Goal: Task Accomplishment & Management: Complete application form

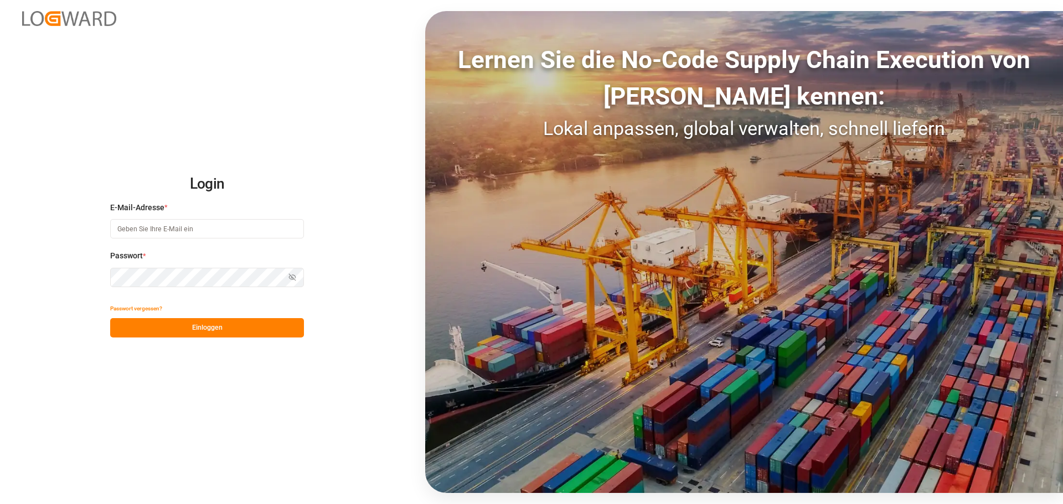
click at [210, 231] on input at bounding box center [207, 228] width 194 height 19
type input "[PERSON_NAME][EMAIL_ADDRESS][DOMAIN_NAME]"
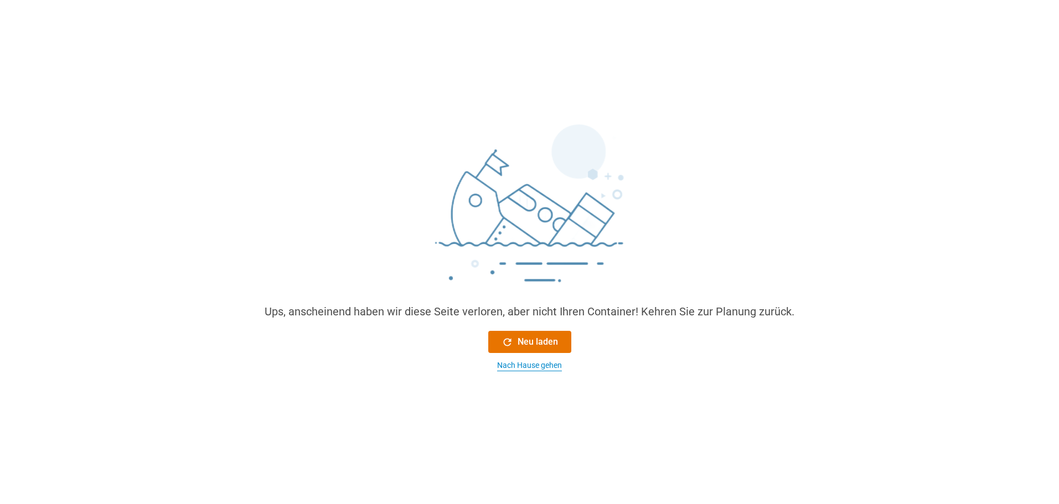
click at [532, 290] on font "Nach Hause gehen" at bounding box center [529, 365] width 65 height 9
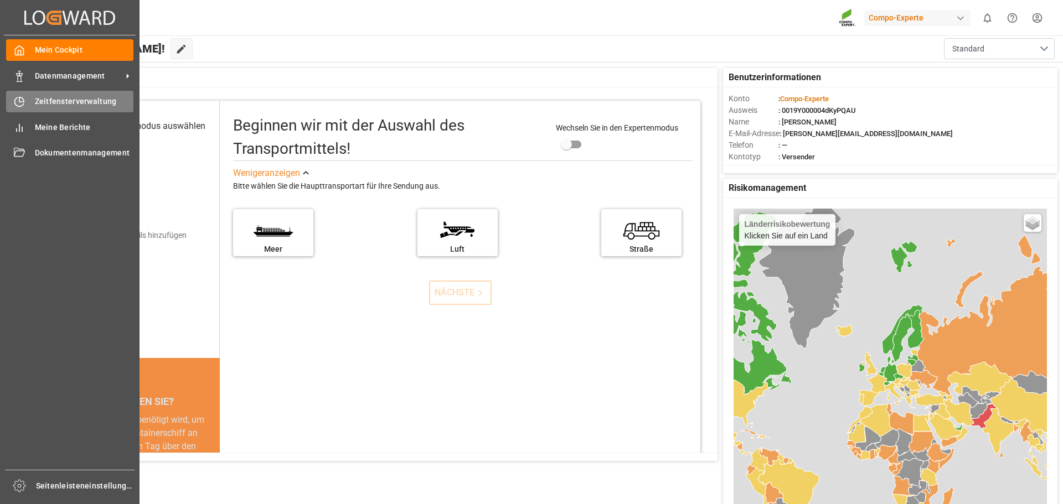
click at [25, 97] on div "Zeitfensterverwaltung Zeitfensterverwaltung" at bounding box center [69, 102] width 127 height 22
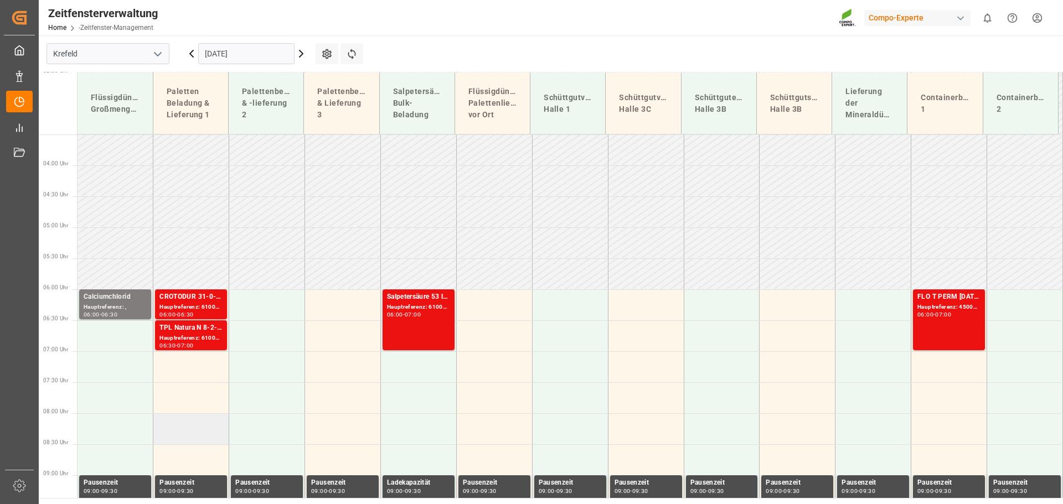
scroll to position [129, 0]
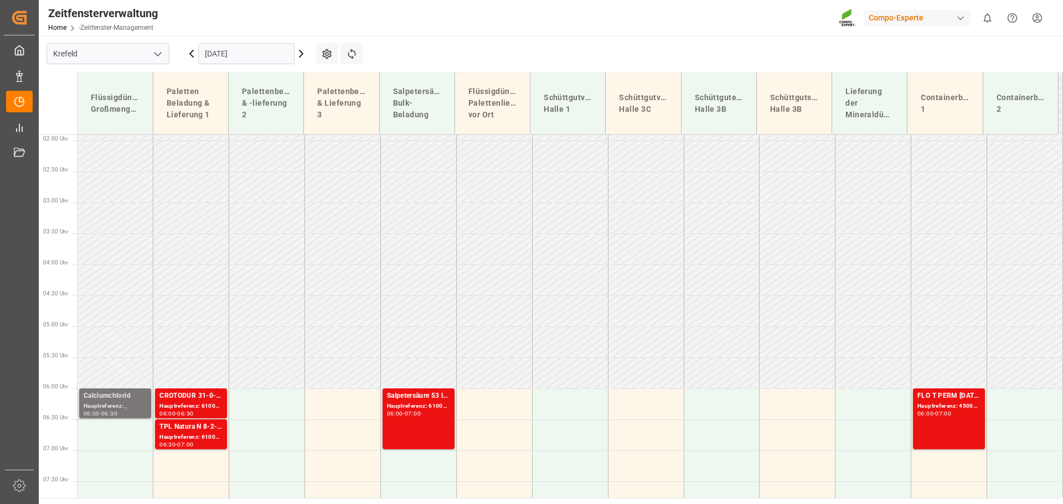
click at [116, 290] on font "Calciumchlorid" at bounding box center [107, 396] width 47 height 8
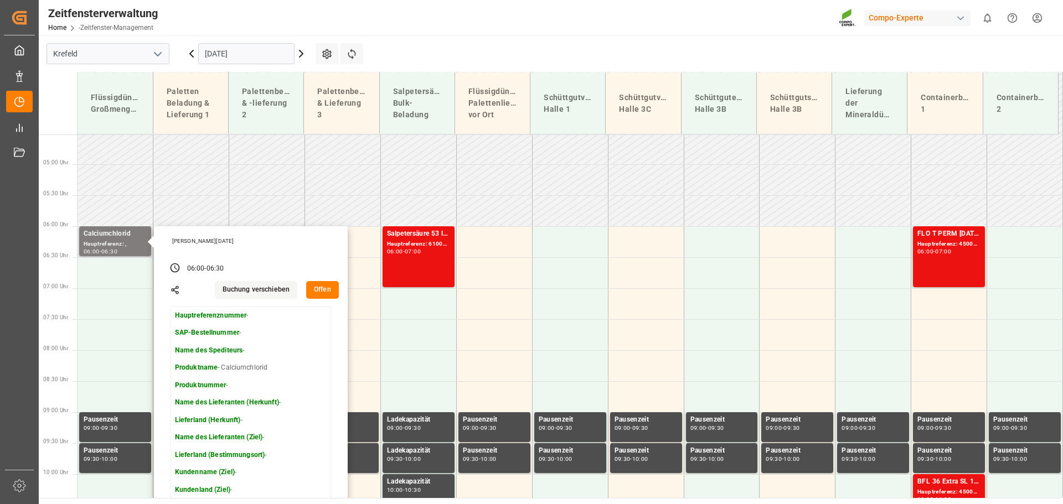
scroll to position [296, 0]
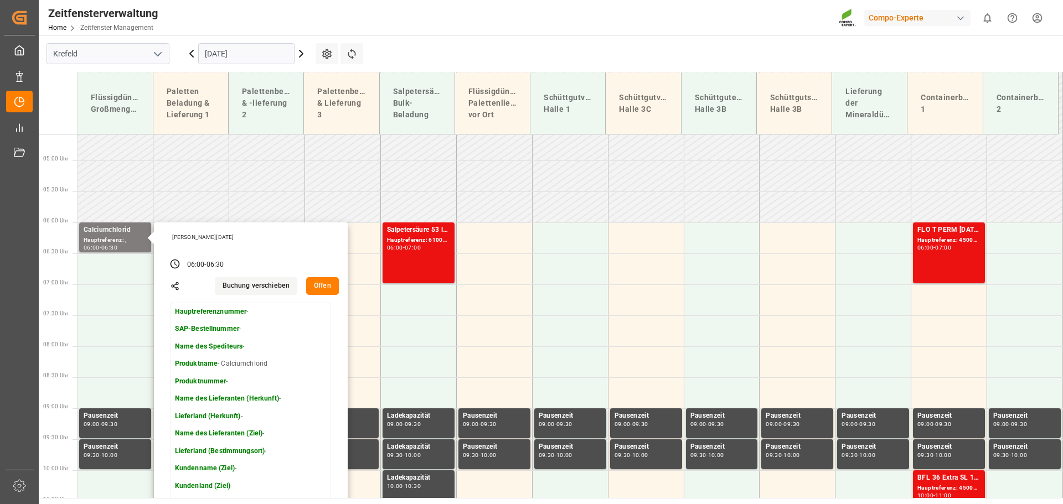
click at [234, 290] on font "Name des Spediteurs" at bounding box center [209, 347] width 68 height 8
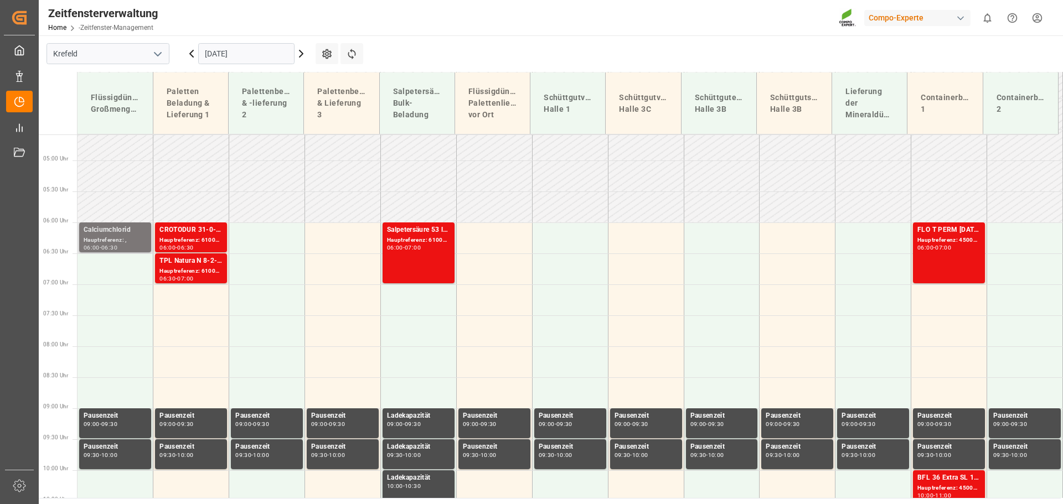
click at [110, 245] on font "06:30" at bounding box center [109, 247] width 16 height 7
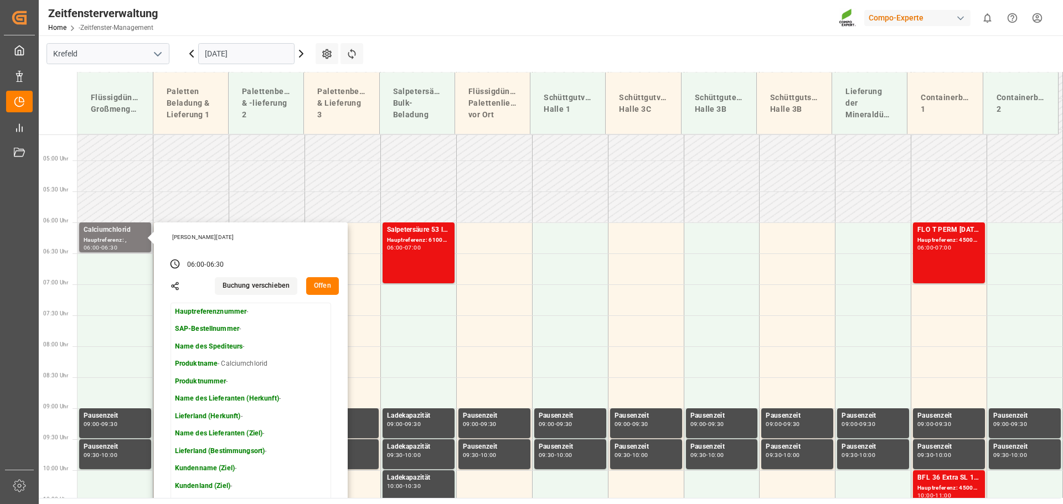
click at [318, 287] on font "Offen" at bounding box center [322, 286] width 17 height 8
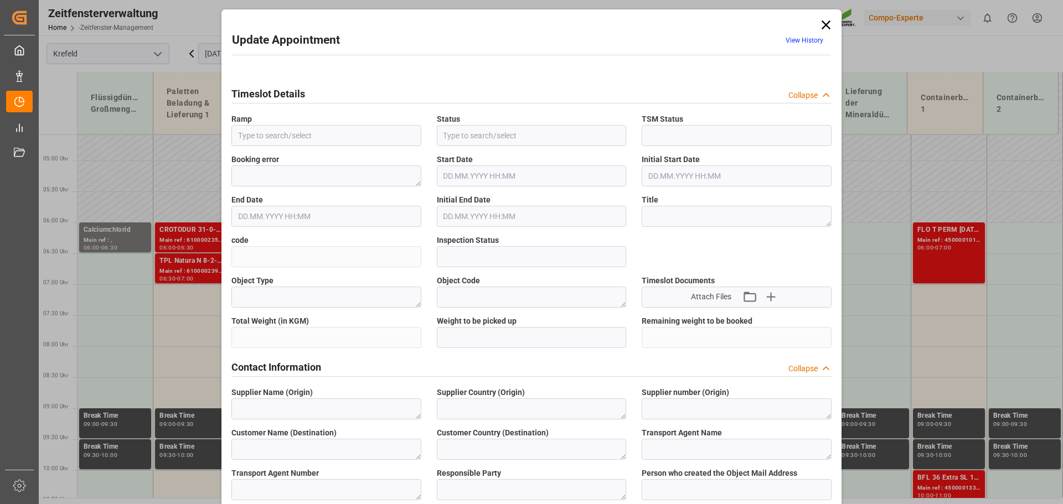
type input "Liquid Fert Site Bulk Delivery"
type input "Booked"
type input "fa601f0732b2"
type input "Open"
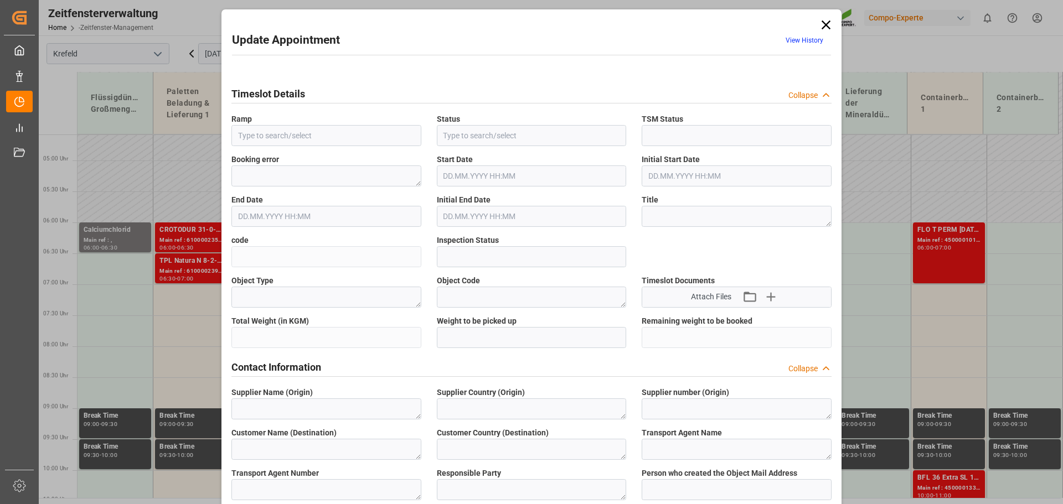
type textarea "Calciumchlorid"
type input "Liquid Fert Site Bulk Delivery"
type input "[DATE] 06:00"
type input "[DATE] 06:30"
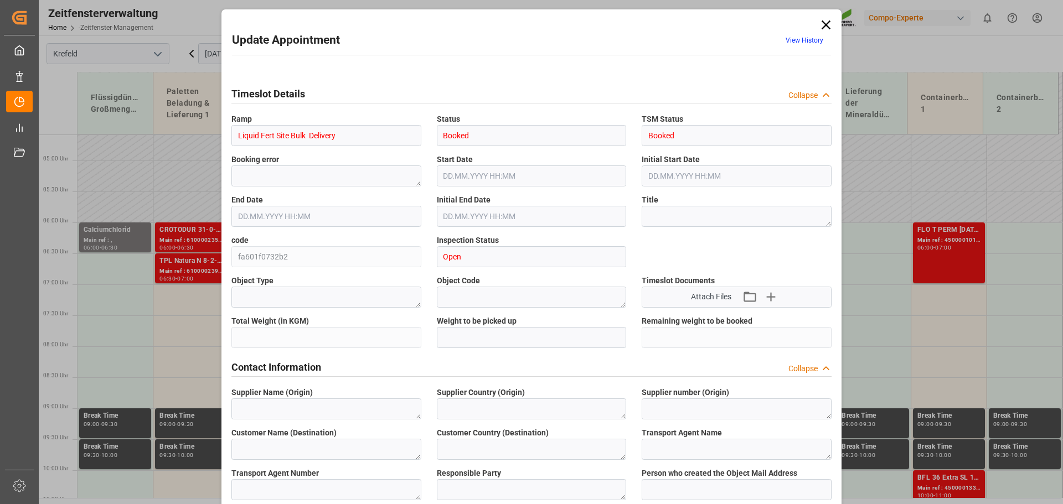
type input "[DATE] 06:30"
type input "[DATE] 09:36"
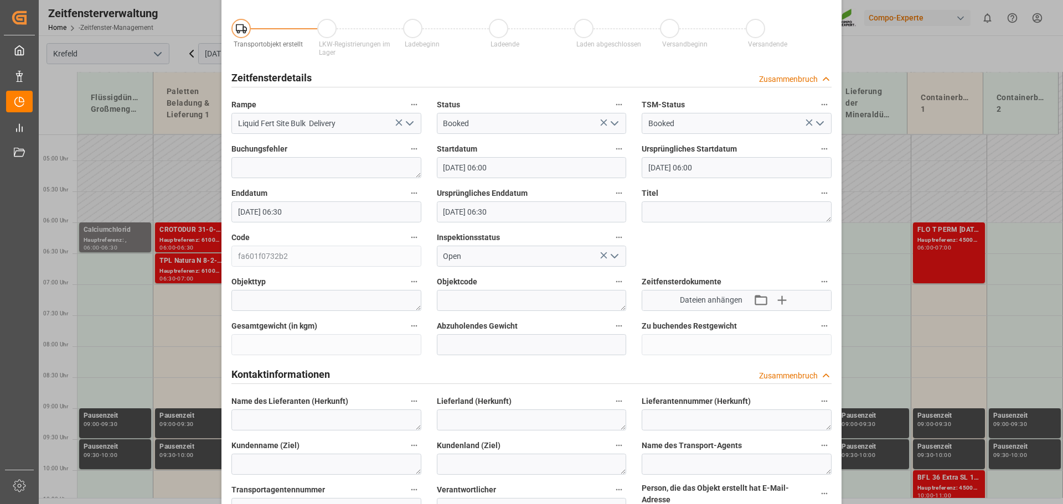
scroll to position [55, 0]
